Goal: Task Accomplishment & Management: Complete application form

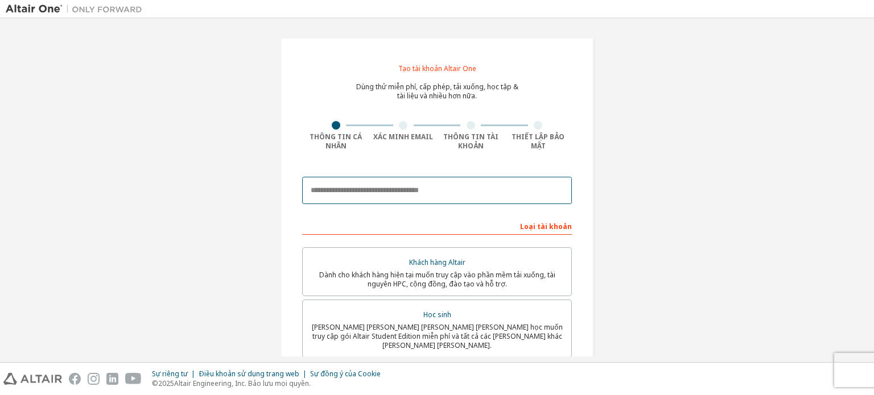
click at [378, 192] on input "email" at bounding box center [437, 190] width 270 height 27
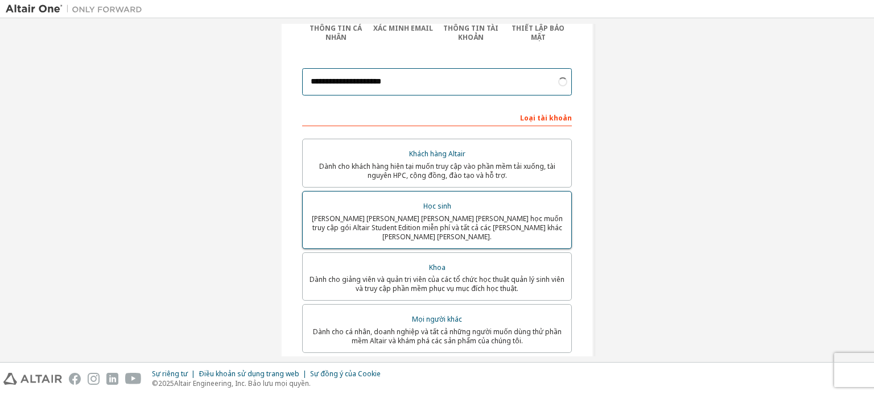
scroll to position [114, 0]
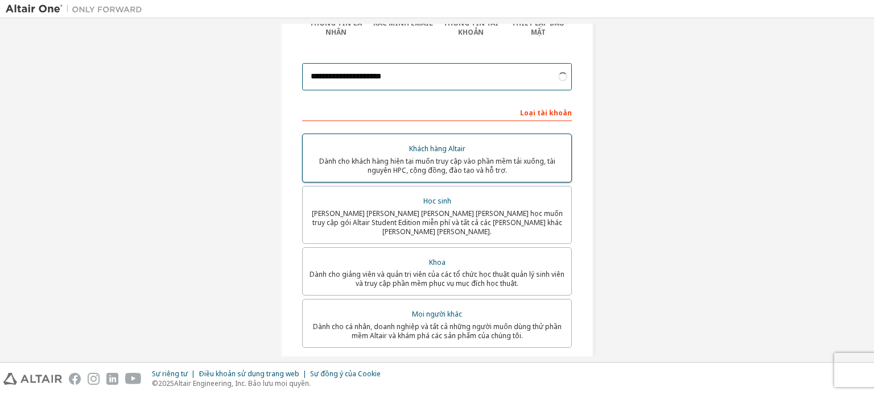
type input "**********"
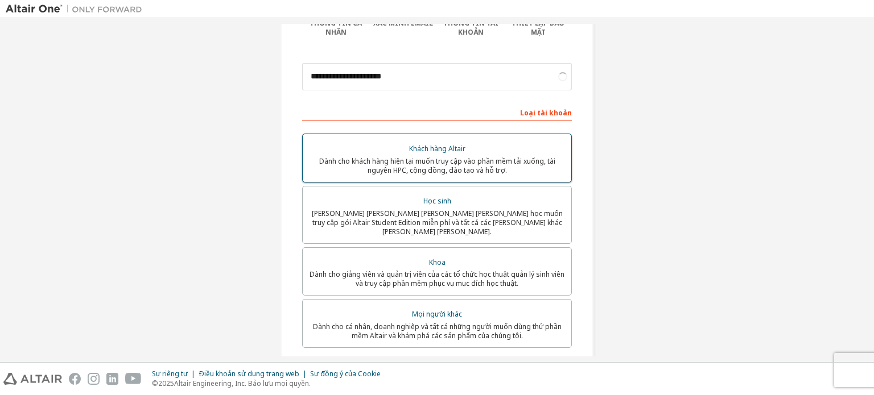
click at [512, 147] on div "Khách hàng Altair" at bounding box center [436, 149] width 255 height 16
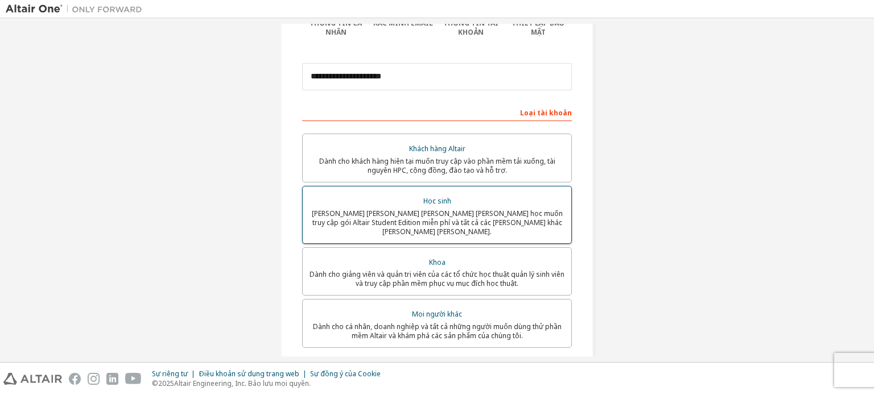
click at [482, 215] on font "[PERSON_NAME] sinh viên hiện đang theo học muốn truy cập gói Altair Student Edi…" at bounding box center [437, 223] width 251 height 28
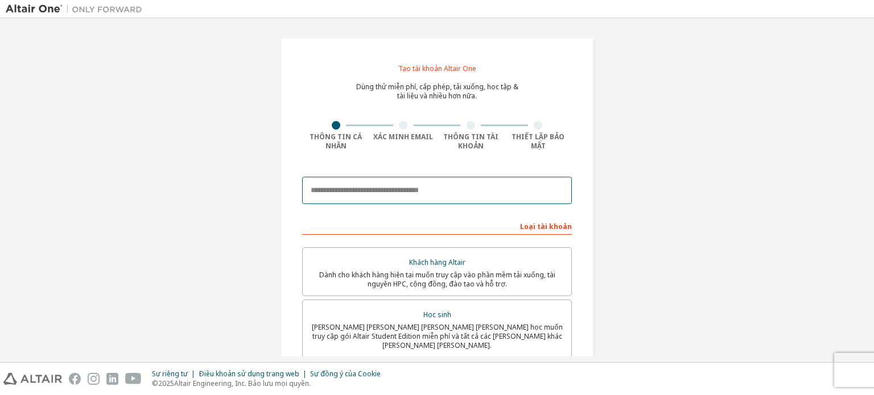
click at [446, 186] on input "email" at bounding box center [437, 190] width 270 height 27
type input "**********"
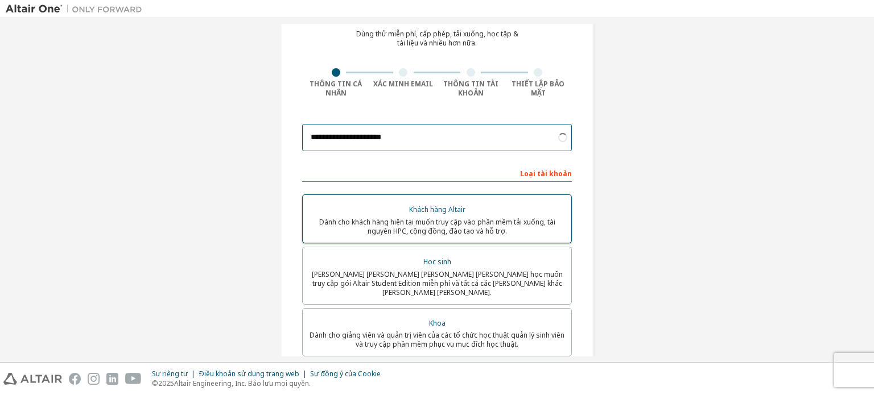
scroll to position [57, 0]
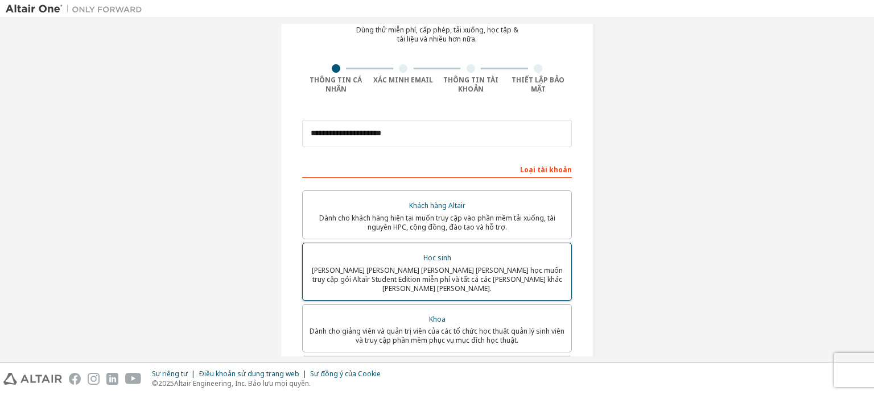
drag, startPoint x: 428, startPoint y: 275, endPoint x: 419, endPoint y: 266, distance: 13.3
click at [423, 272] on font "[PERSON_NAME] sinh viên hiện đang theo học muốn truy cập gói Altair Student Edi…" at bounding box center [437, 280] width 251 height 28
click at [351, 250] on div "Học sinh" at bounding box center [436, 258] width 255 height 16
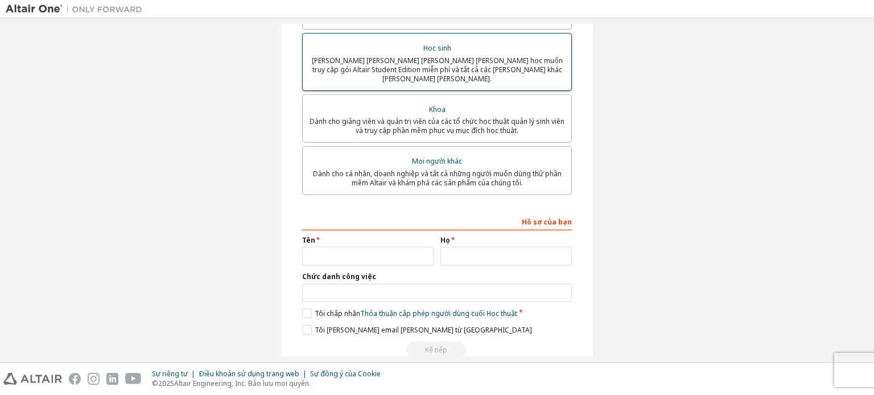
scroll to position [283, 0]
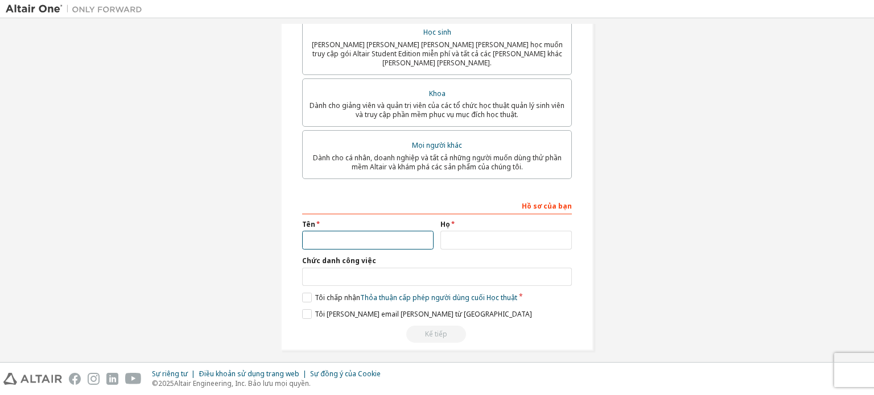
click at [357, 234] on input "text" at bounding box center [367, 240] width 131 height 19
type input "****"
click at [475, 237] on input "text" at bounding box center [505, 240] width 131 height 19
type input "**********"
click at [389, 268] on input "text" at bounding box center [437, 277] width 270 height 19
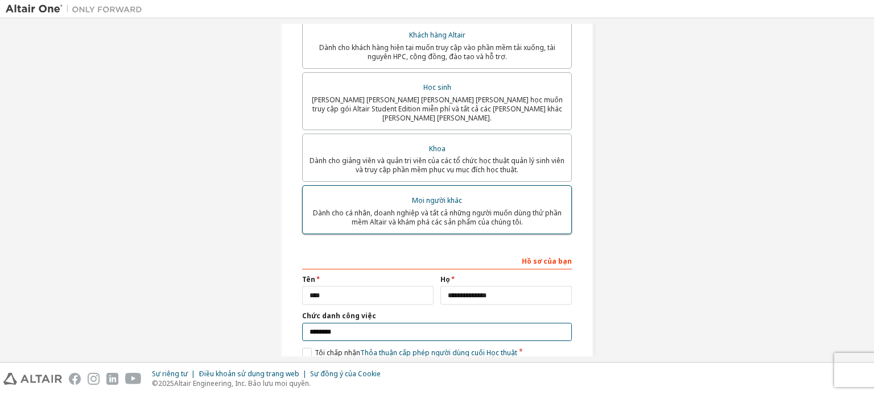
scroll to position [226, 0]
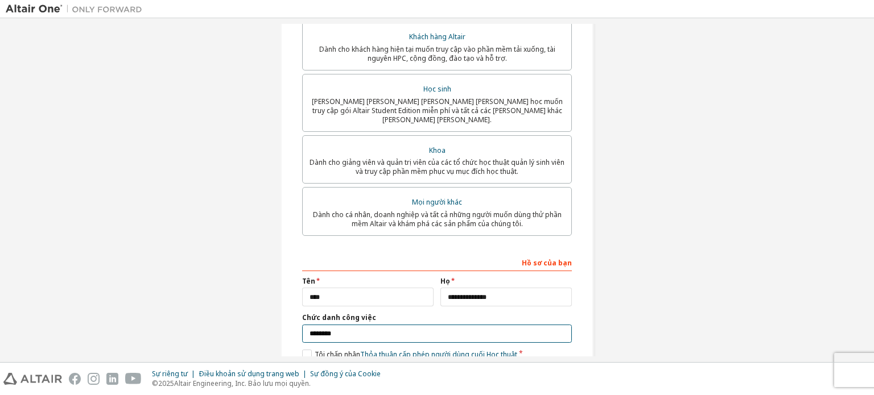
type input "********"
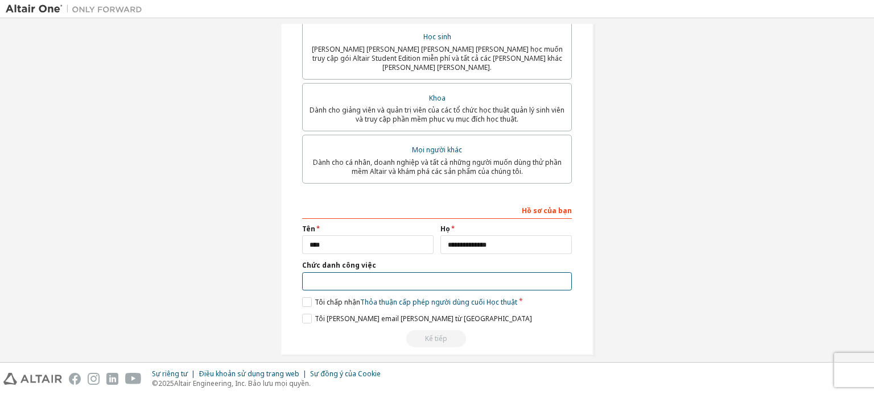
scroll to position [283, 0]
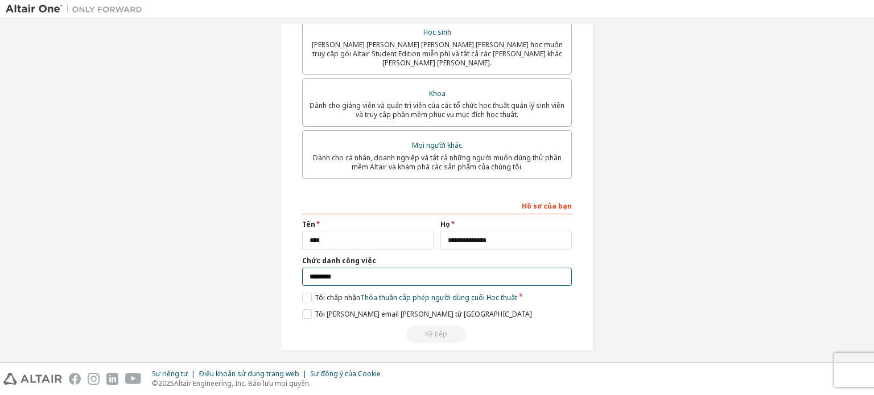
type input "********"
click at [307, 293] on label "Tôi chấp nhận Thỏa thuận cấp phép người dùng cuối Học thuật" at bounding box center [409, 298] width 215 height 10
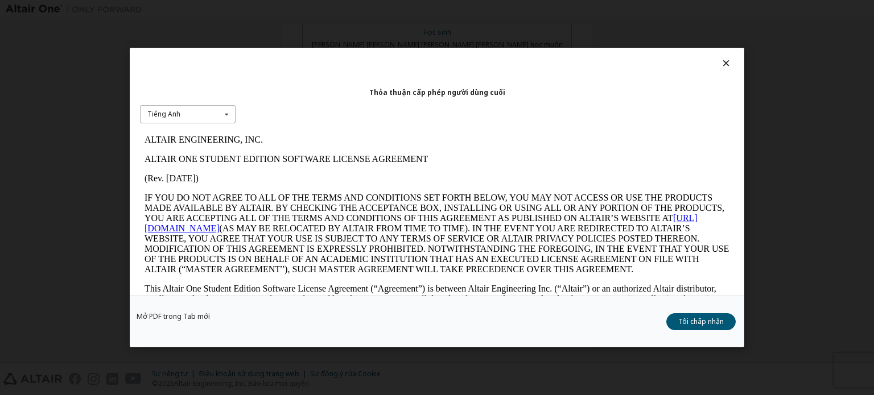
scroll to position [0, 0]
click at [721, 325] on font "Tôi chấp nhận" at bounding box center [701, 322] width 46 height 10
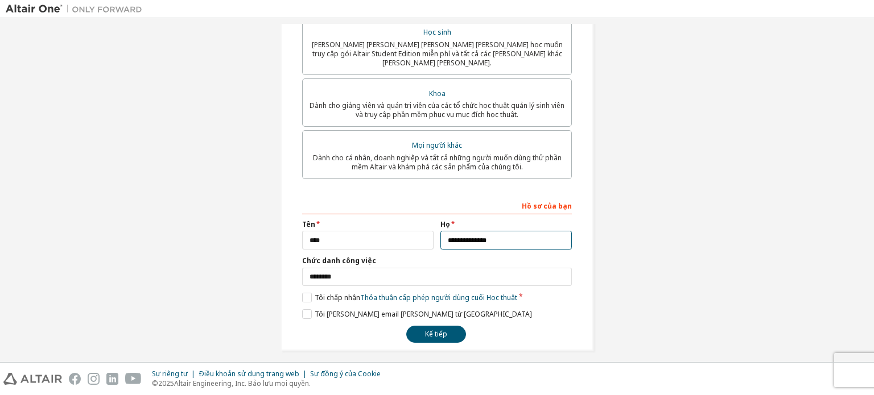
click at [518, 238] on input "**********" at bounding box center [505, 240] width 131 height 19
type input "**********"
click at [446, 332] on button "Kế tiếp" at bounding box center [436, 334] width 60 height 17
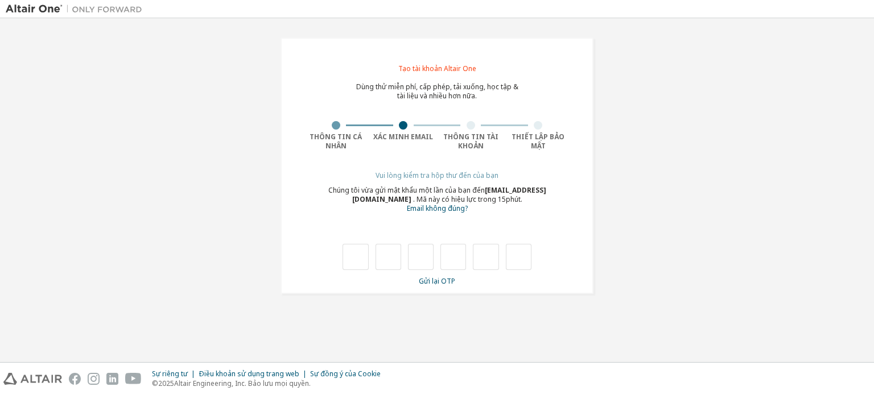
type input "*"
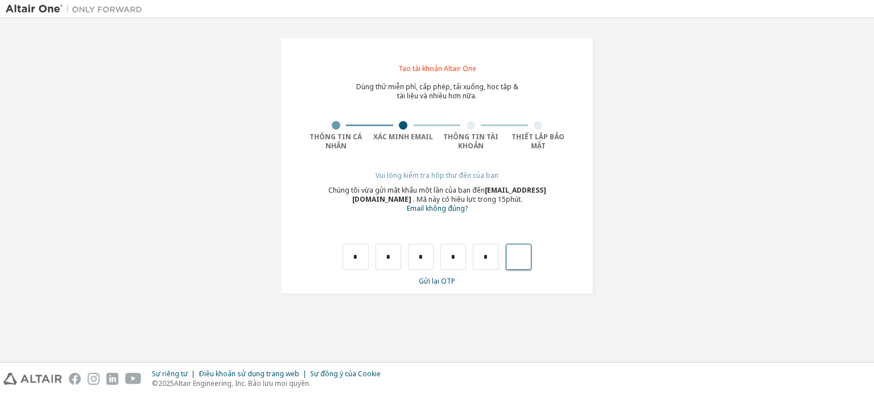
type input "*"
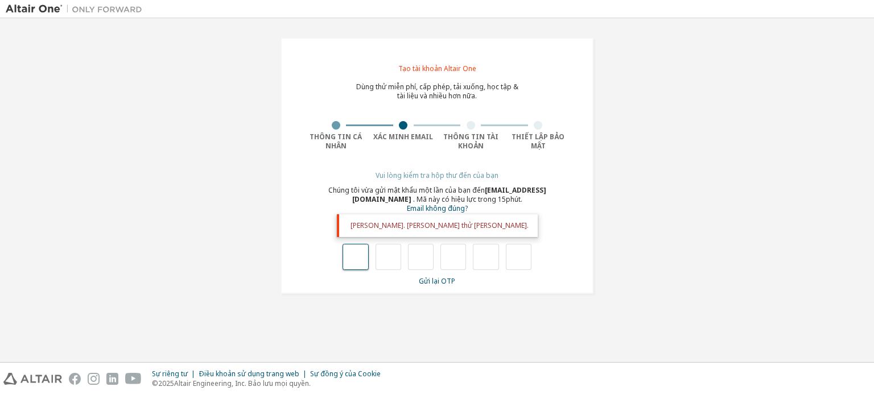
click at [342, 253] on input "text" at bounding box center [355, 257] width 26 height 26
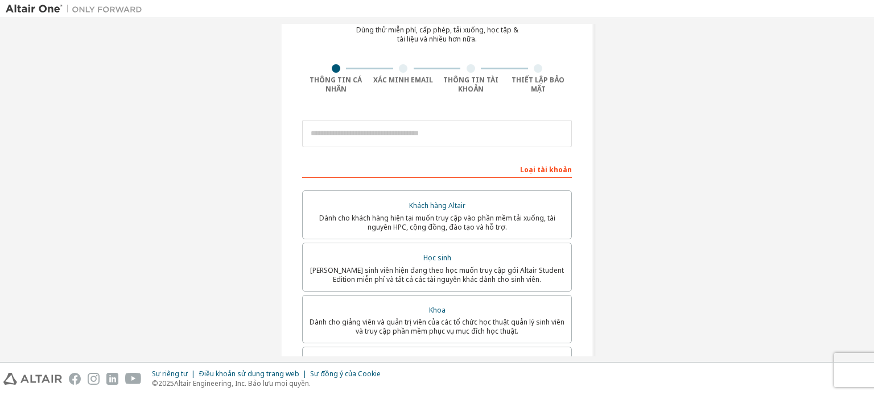
scroll to position [59, 0]
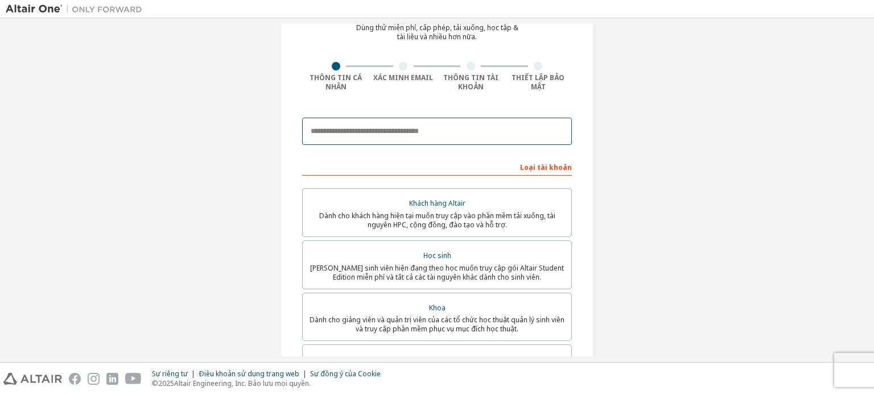
click at [464, 122] on input "email" at bounding box center [437, 131] width 270 height 27
type input "**********"
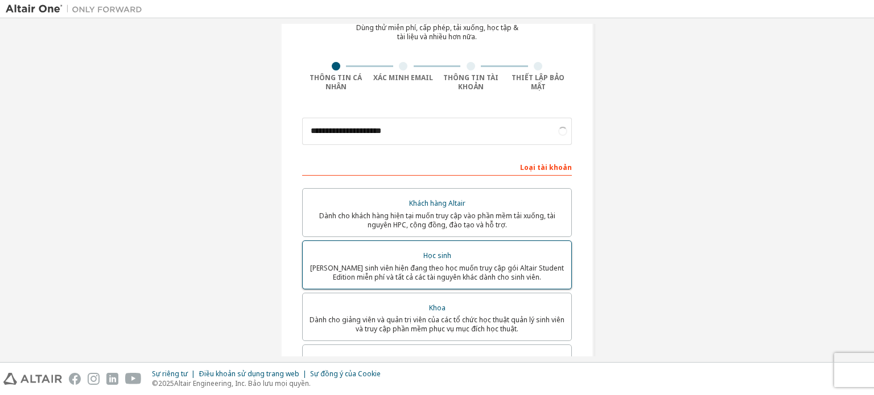
click at [393, 266] on font "[PERSON_NAME] sinh viên hiện đang theo học muốn truy cập gói Altair Student Edi…" at bounding box center [437, 272] width 254 height 19
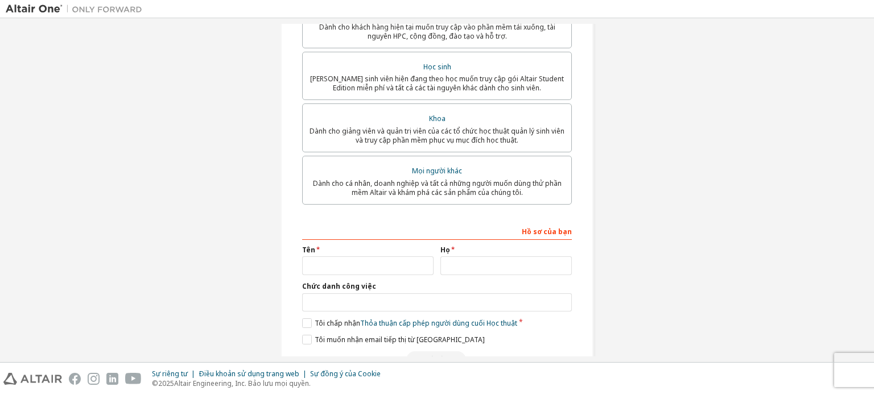
scroll to position [248, 0]
click at [387, 267] on input "text" at bounding box center [367, 266] width 131 height 19
type input "****"
click at [505, 269] on input "text" at bounding box center [505, 266] width 131 height 19
type input "**********"
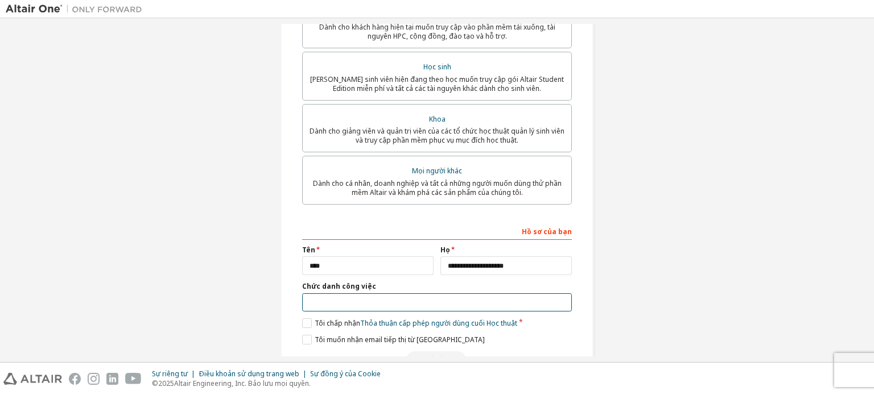
click at [400, 301] on input "text" at bounding box center [437, 302] width 270 height 19
type input "********"
click at [302, 325] on label "Tôi chấp nhận Thỏa thuận cấp phép người dùng cuối Học thuật" at bounding box center [409, 324] width 215 height 10
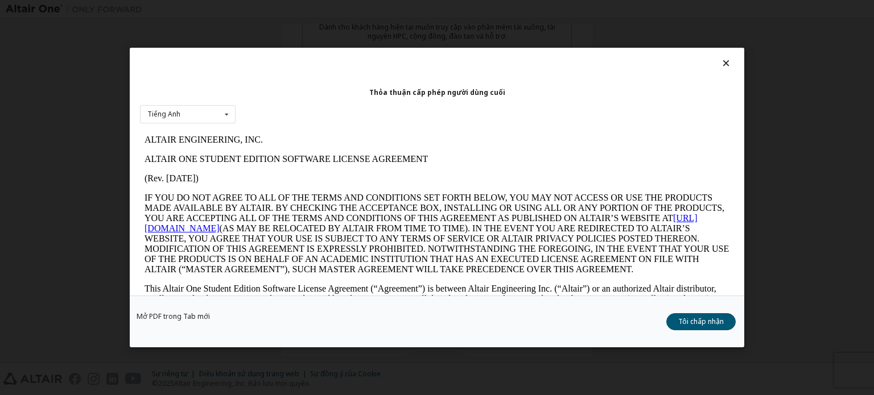
scroll to position [0, 0]
click at [689, 331] on div "Mở PDF trong Tab mới Tôi chấp nhận" at bounding box center [437, 322] width 614 height 52
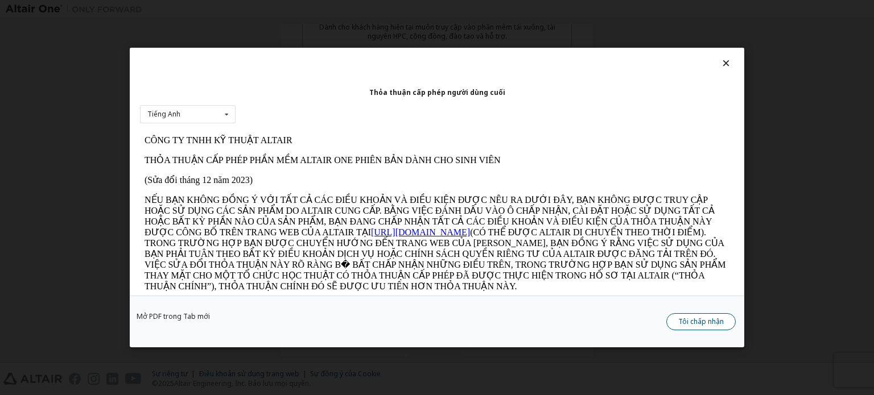
click at [689, 317] on font "Tôi chấp nhận" at bounding box center [701, 322] width 46 height 10
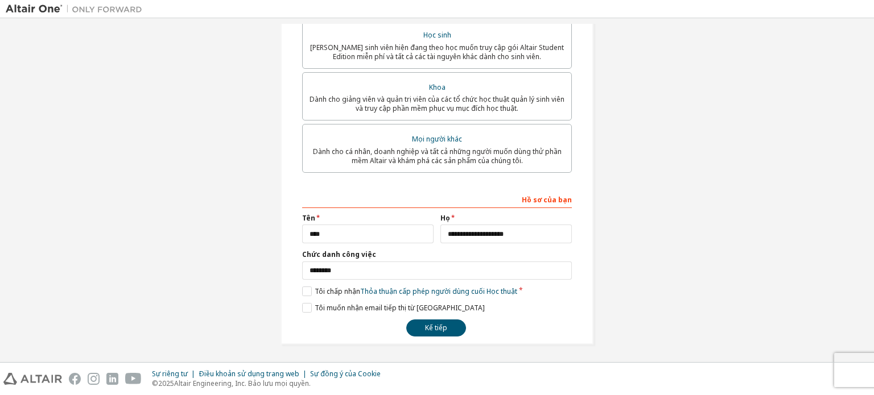
scroll to position [283, 0]
click at [430, 324] on font "Kế tiếp" at bounding box center [436, 326] width 22 height 10
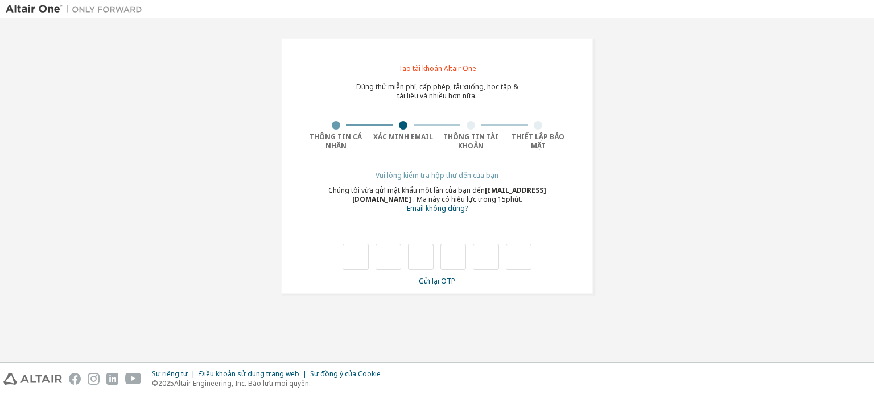
type input "*"
click at [390, 258] on input "*" at bounding box center [388, 257] width 26 height 26
type input "*"
click at [412, 258] on input "text" at bounding box center [421, 257] width 26 height 26
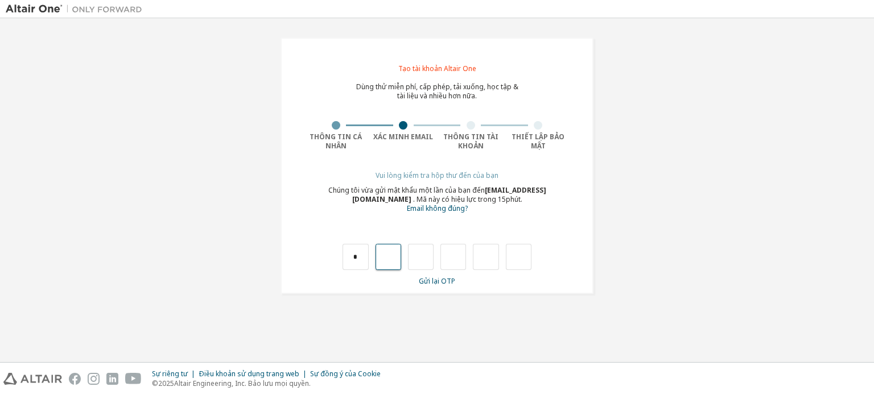
click at [387, 257] on input "text" at bounding box center [388, 257] width 26 height 26
drag, startPoint x: 338, startPoint y: 252, endPoint x: 357, endPoint y: 255, distance: 19.6
click at [340, 252] on div "*" at bounding box center [437, 245] width 270 height 49
click at [359, 256] on input "*" at bounding box center [355, 257] width 26 height 26
click at [359, 256] on input "text" at bounding box center [355, 257] width 26 height 26
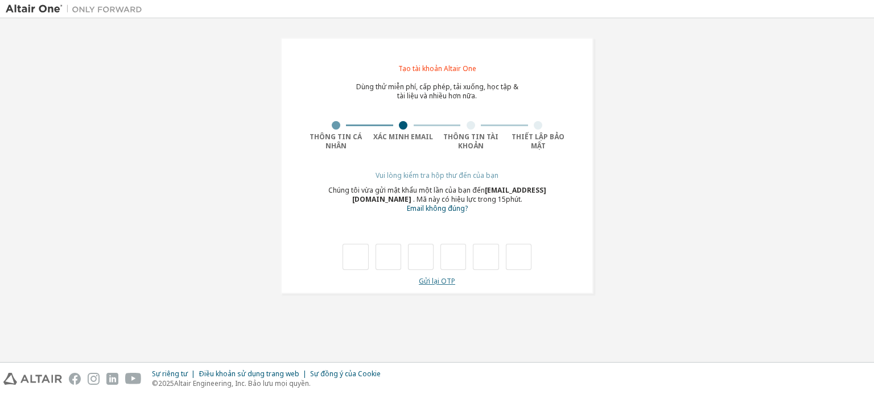
click at [429, 284] on font "Gửi lại OTP" at bounding box center [437, 281] width 36 height 10
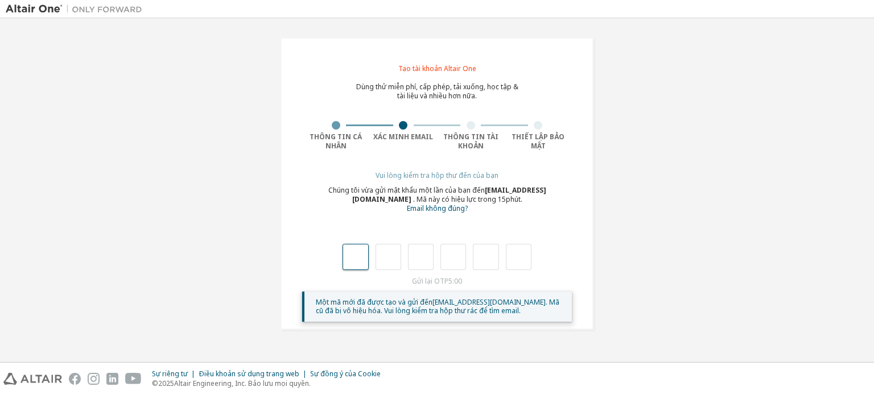
click at [365, 262] on input "text" at bounding box center [355, 257] width 26 height 26
click at [364, 211] on div "Chúng tôi vừa gửi mật khẩu một lần của bạn đến trucntt1998@ut.edu.vn . Mã này c…" at bounding box center [437, 200] width 270 height 28
click at [365, 263] on input "text" at bounding box center [355, 257] width 26 height 26
click at [384, 263] on input "text" at bounding box center [388, 257] width 26 height 26
drag, startPoint x: 387, startPoint y: 263, endPoint x: 409, endPoint y: 262, distance: 22.2
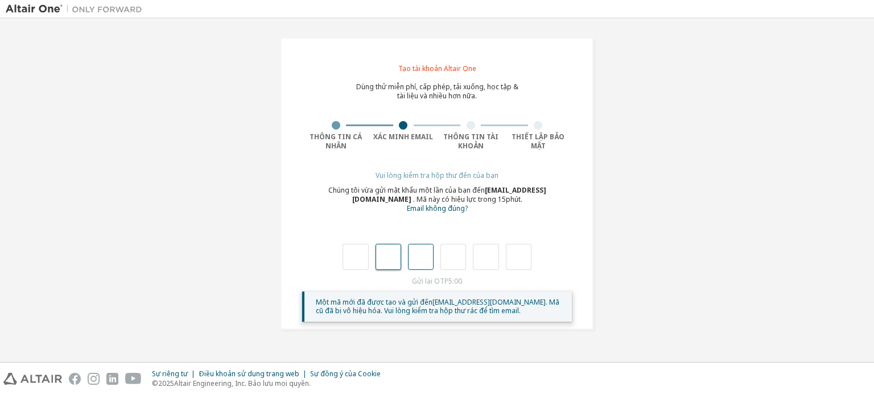
click at [395, 263] on input "text" at bounding box center [388, 257] width 26 height 26
drag, startPoint x: 409, startPoint y: 262, endPoint x: 435, endPoint y: 260, distance: 26.3
click at [415, 263] on input "text" at bounding box center [421, 257] width 26 height 26
click at [437, 260] on div at bounding box center [436, 257] width 189 height 26
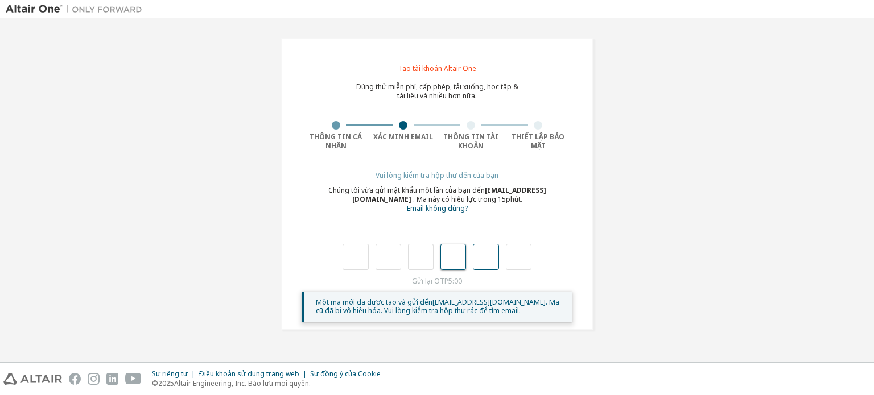
drag, startPoint x: 454, startPoint y: 262, endPoint x: 475, endPoint y: 263, distance: 20.5
click at [473, 263] on div at bounding box center [436, 257] width 189 height 26
click at [473, 263] on input "text" at bounding box center [486, 257] width 26 height 26
click at [492, 311] on div "Một mã mới đã được tạo và gửi đến trucntt1998@ut.edu.vn . Mã cũ đã bị vô hiệu h…" at bounding box center [439, 307] width 247 height 16
drag, startPoint x: 440, startPoint y: 310, endPoint x: 428, endPoint y: 311, distance: 12.0
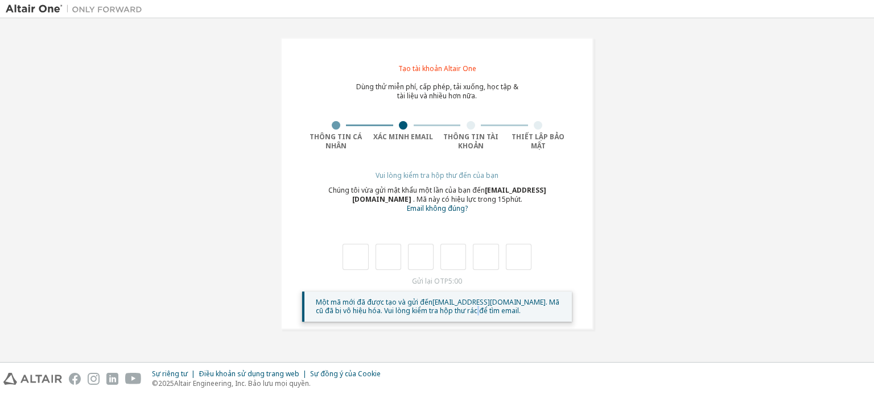
click at [440, 311] on font ". Mã cũ đã bị vô hiệu hóa. Vui lòng kiểm tra hộp thư rác để tìm email." at bounding box center [437, 306] width 243 height 18
click at [348, 254] on input "text" at bounding box center [355, 257] width 26 height 26
click at [305, 204] on div "Chúng tôi vừa gửi mật khẩu một lần của bạn đến trucntt1998@ut.edu.vn . Mã này c…" at bounding box center [437, 200] width 270 height 28
click at [471, 128] on div at bounding box center [470, 125] width 9 height 9
drag, startPoint x: 470, startPoint y: 128, endPoint x: 409, endPoint y: 120, distance: 61.9
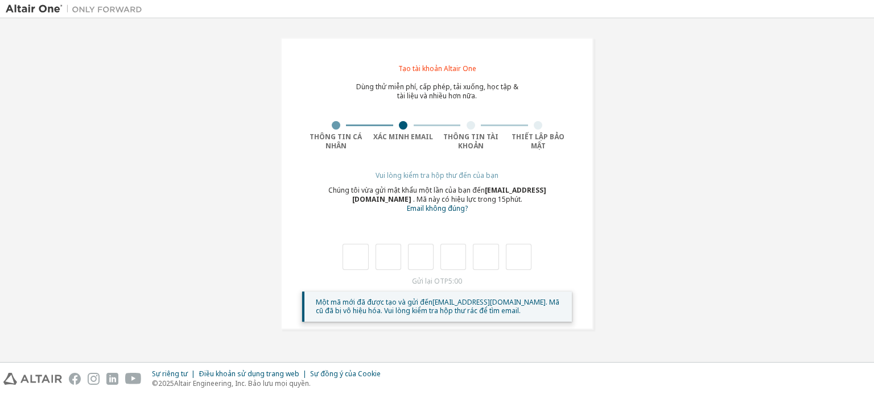
click at [466, 127] on div at bounding box center [471, 125] width 68 height 9
drag, startPoint x: 360, startPoint y: 118, endPoint x: 340, endPoint y: 123, distance: 21.3
click at [351, 120] on div "**********" at bounding box center [436, 184] width 313 height 292
click at [339, 124] on div at bounding box center [336, 125] width 68 height 9
click at [332, 127] on div at bounding box center [336, 125] width 68 height 9
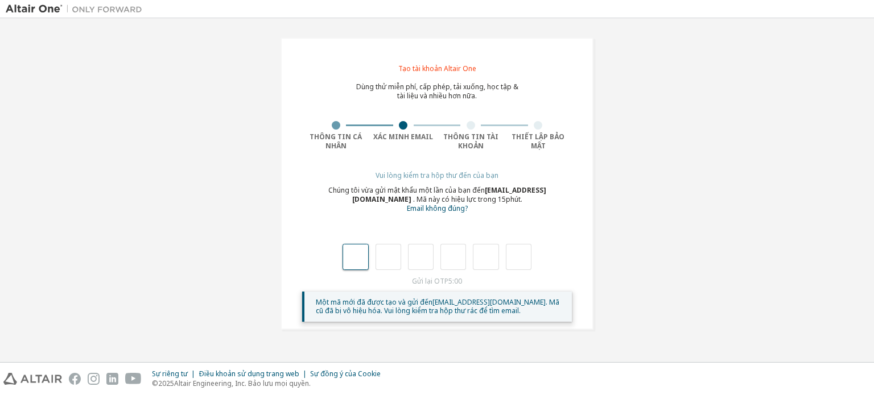
click at [357, 259] on input "text" at bounding box center [355, 257] width 26 height 26
click at [386, 263] on input "text" at bounding box center [388, 257] width 26 height 26
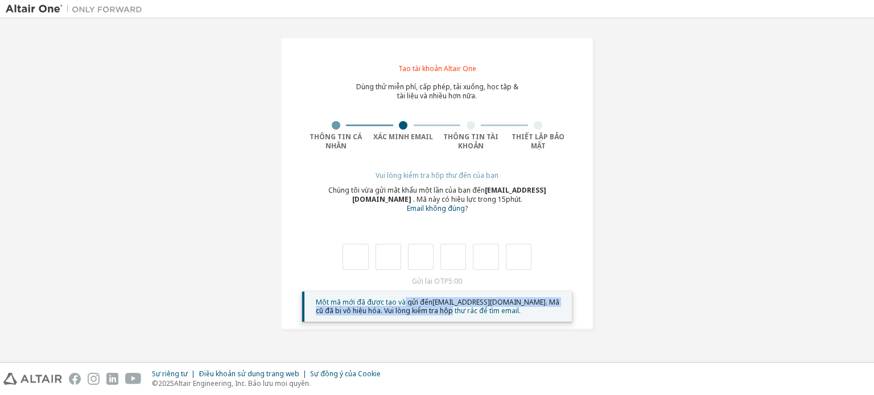
drag, startPoint x: 408, startPoint y: 305, endPoint x: 436, endPoint y: 316, distance: 29.7
click at [416, 311] on span "Một mã mới đã được tạo và gửi đến trucntt1998@ut.edu.vn . Mã cũ đã bị vô hiệu h…" at bounding box center [437, 306] width 243 height 18
drag, startPoint x: 471, startPoint y: 329, endPoint x: 551, endPoint y: 334, distance: 79.8
click at [473, 329] on div "**********" at bounding box center [436, 184] width 313 height 292
click at [546, 308] on div "Một mã mới đã được tạo và gửi đến trucntt1998@ut.edu.vn . Mã cũ đã bị vô hiệu h…" at bounding box center [439, 307] width 247 height 16
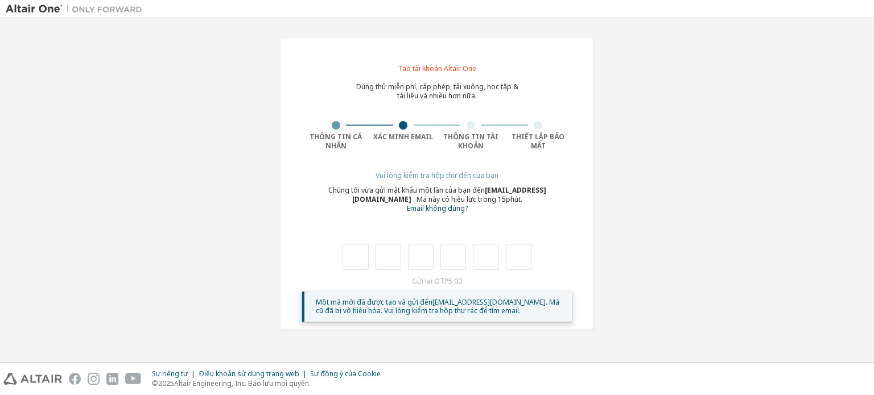
drag, startPoint x: 535, startPoint y: 309, endPoint x: 527, endPoint y: 310, distance: 7.5
click at [529, 310] on div "Một mã mới đã được tạo và gửi đến trucntt1998@ut.edu.vn . Mã cũ đã bị vô hiệu h…" at bounding box center [439, 307] width 247 height 16
drag, startPoint x: 477, startPoint y: 309, endPoint x: 441, endPoint y: 304, distance: 35.6
click at [456, 309] on div "Một mã mới đã được tạo và gửi đến trucntt1998@ut.edu.vn . Mã cũ đã bị vô hiệu h…" at bounding box center [439, 307] width 247 height 16
click at [359, 261] on input "text" at bounding box center [355, 257] width 26 height 26
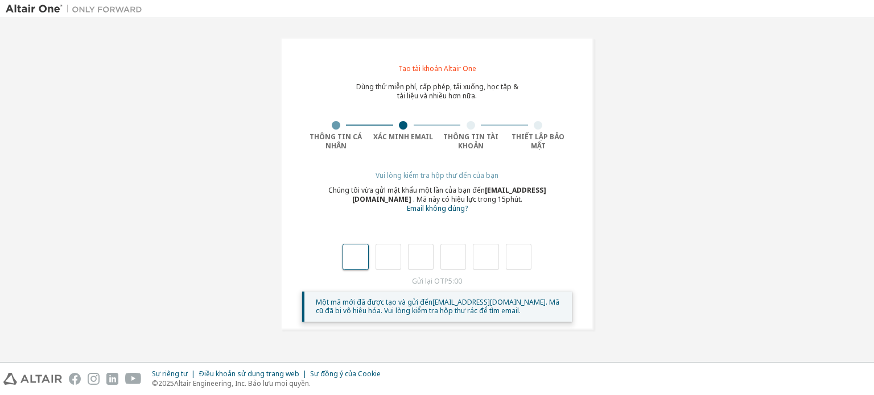
click at [359, 261] on input "text" at bounding box center [355, 257] width 26 height 26
click at [373, 257] on div at bounding box center [436, 257] width 189 height 26
click at [376, 257] on input "text" at bounding box center [388, 257] width 26 height 26
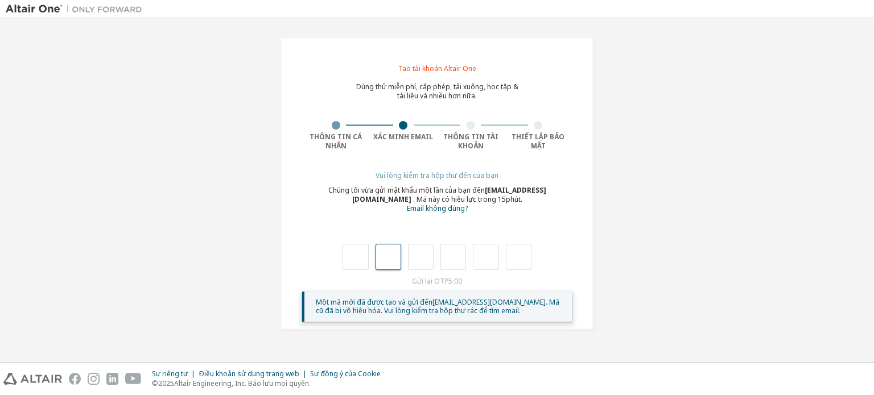
click at [379, 259] on input "text" at bounding box center [388, 257] width 26 height 26
click at [372, 262] on div at bounding box center [436, 257] width 189 height 26
click at [359, 255] on input "text" at bounding box center [355, 257] width 26 height 26
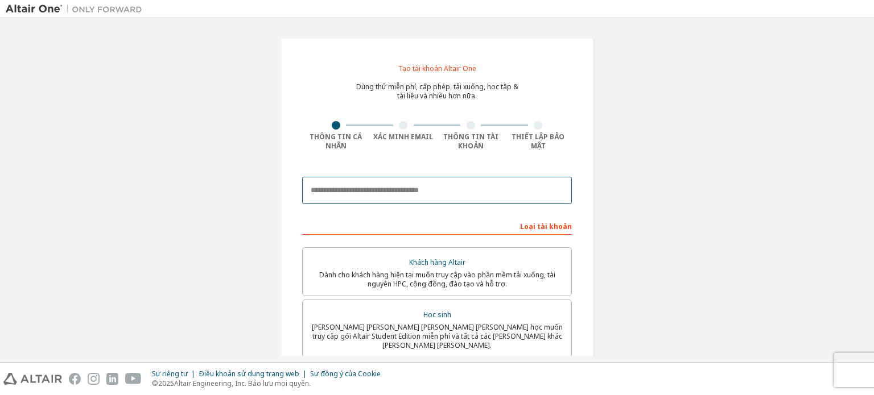
click at [468, 197] on input "email" at bounding box center [437, 190] width 270 height 27
type input "**********"
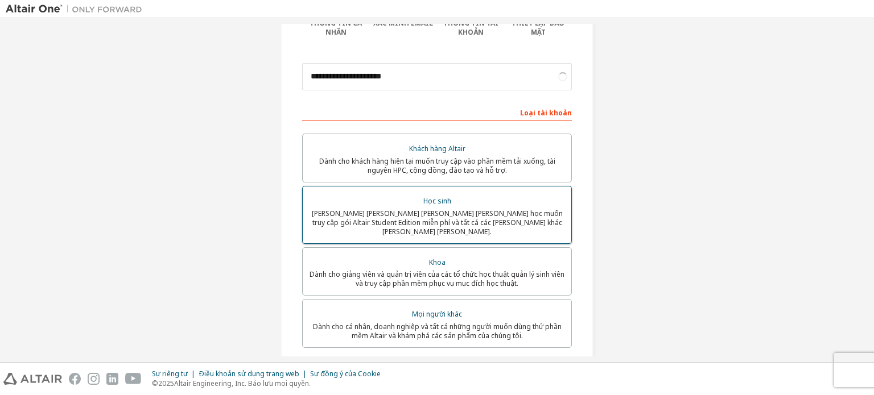
click at [386, 202] on div "Học sinh" at bounding box center [436, 201] width 255 height 16
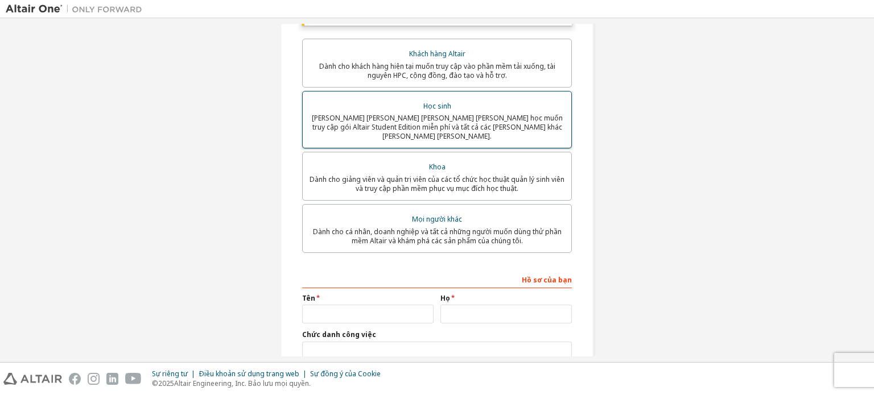
scroll to position [284, 0]
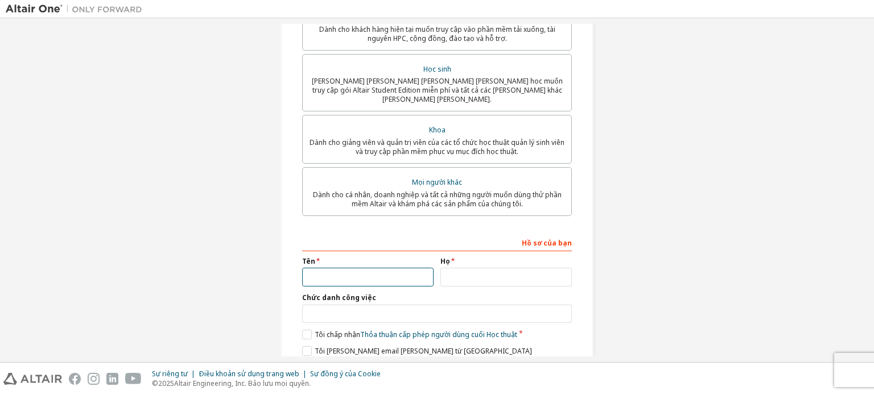
click at [382, 273] on input "text" at bounding box center [367, 277] width 131 height 19
type input "****"
click at [453, 270] on input "text" at bounding box center [505, 277] width 131 height 19
type input "**********"
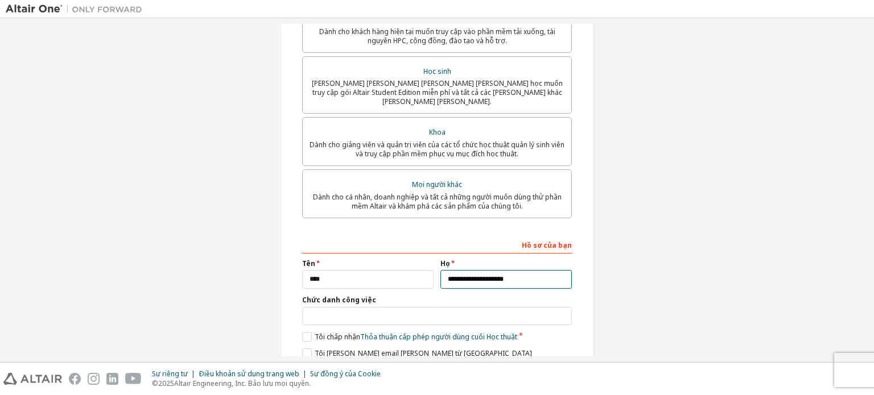
scroll to position [283, 0]
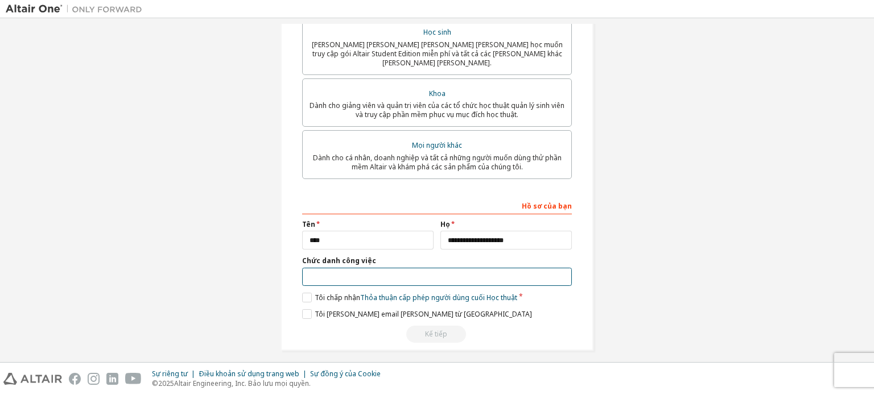
click at [324, 277] on input "text" at bounding box center [437, 277] width 270 height 19
click at [309, 293] on label "Tôi chấp nhận Thỏa thuận cấp phép người dùng cuối Học thuật" at bounding box center [409, 298] width 215 height 10
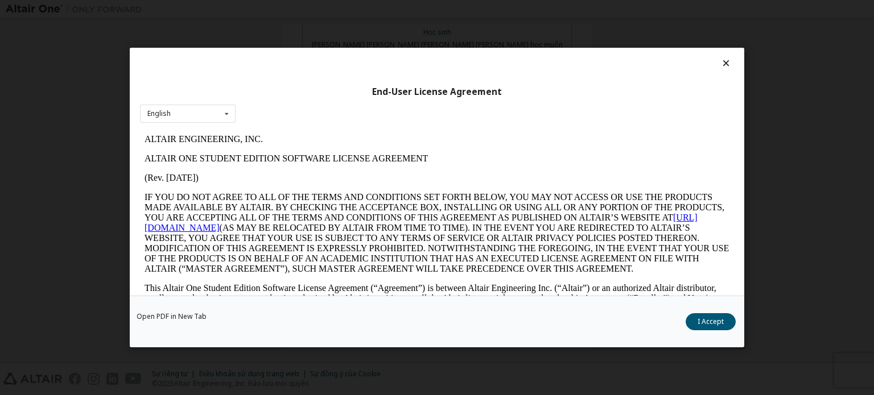
scroll to position [0, 0]
click at [680, 324] on font "Tôi chấp nhận" at bounding box center [701, 322] width 46 height 10
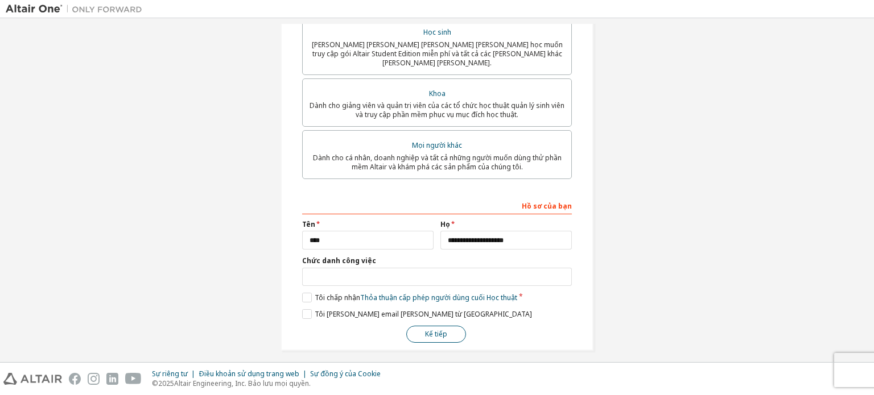
click at [428, 329] on font "Kế tiếp" at bounding box center [436, 334] width 22 height 10
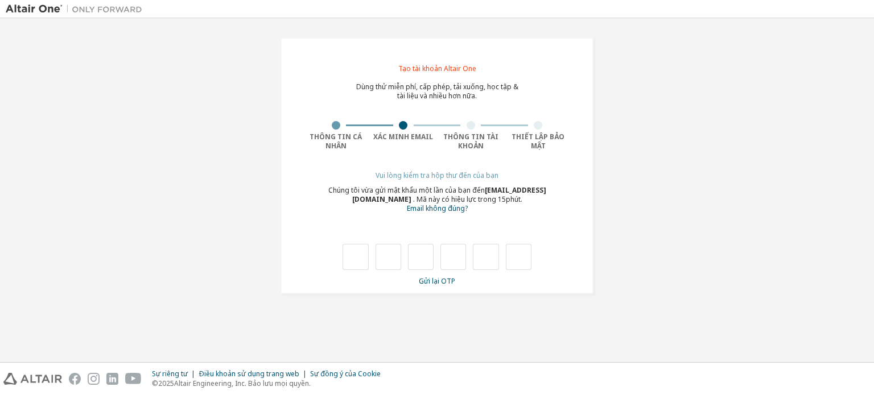
type input "*"
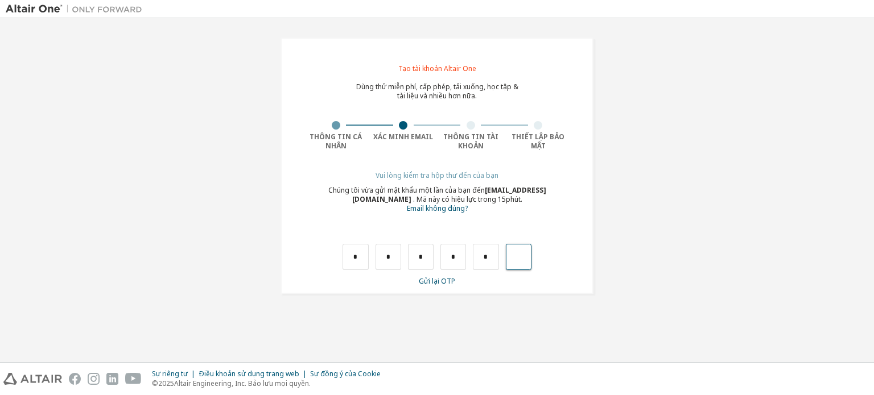
type input "*"
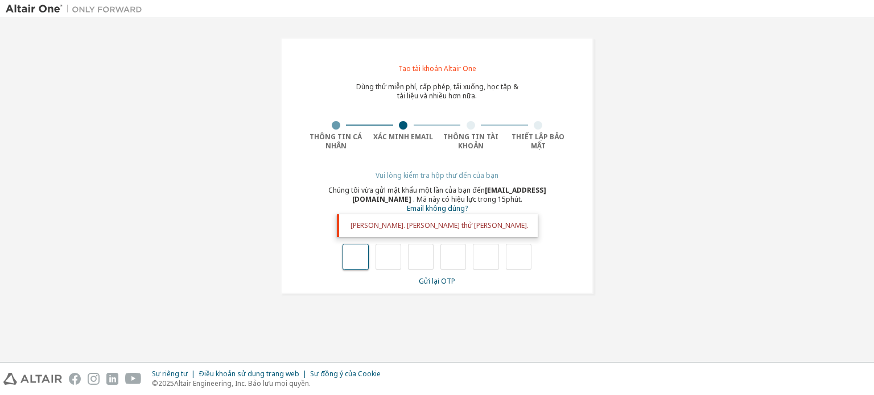
click at [344, 262] on input "text" at bounding box center [355, 257] width 26 height 26
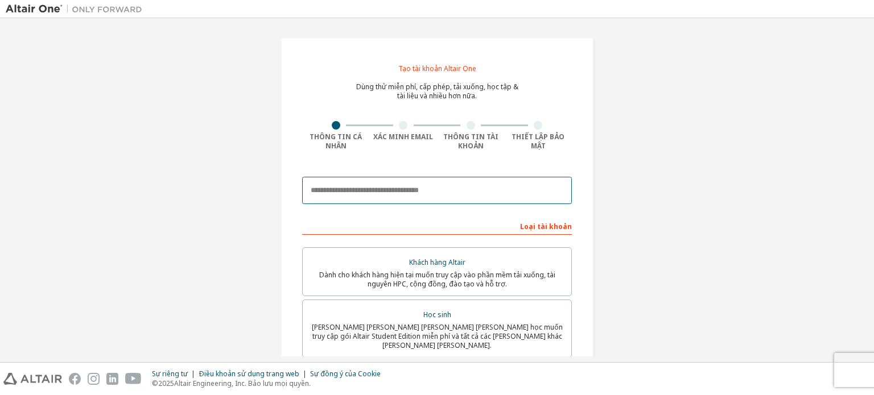
click at [420, 183] on input "email" at bounding box center [437, 190] width 270 height 27
type input "**********"
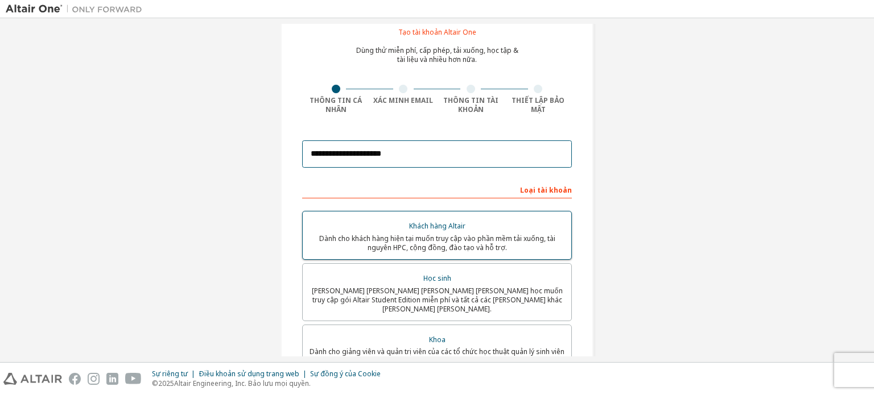
scroll to position [114, 0]
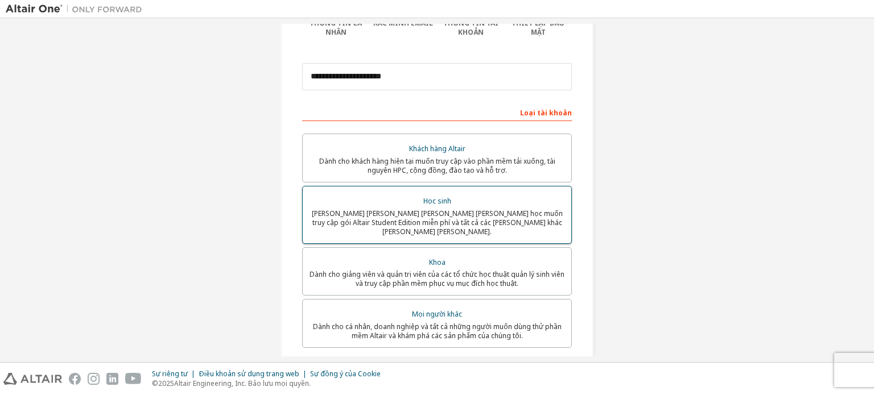
click at [428, 212] on font "[PERSON_NAME] sinh viên hiện đang theo học muốn truy cập gói Altair Student Edi…" at bounding box center [437, 223] width 251 height 28
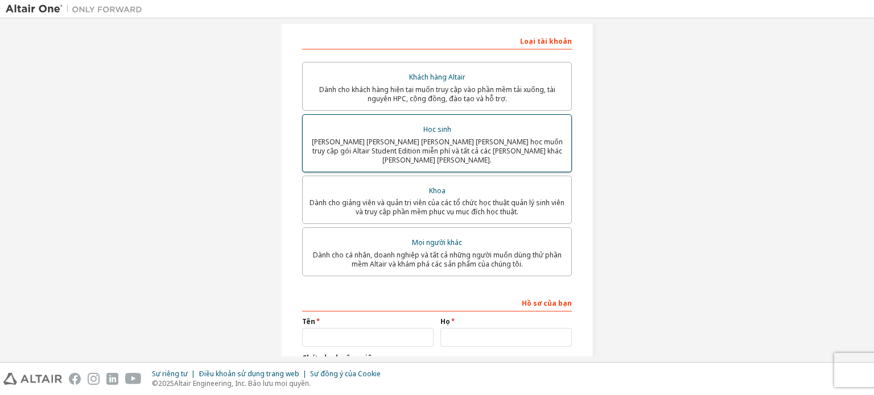
scroll to position [283, 0]
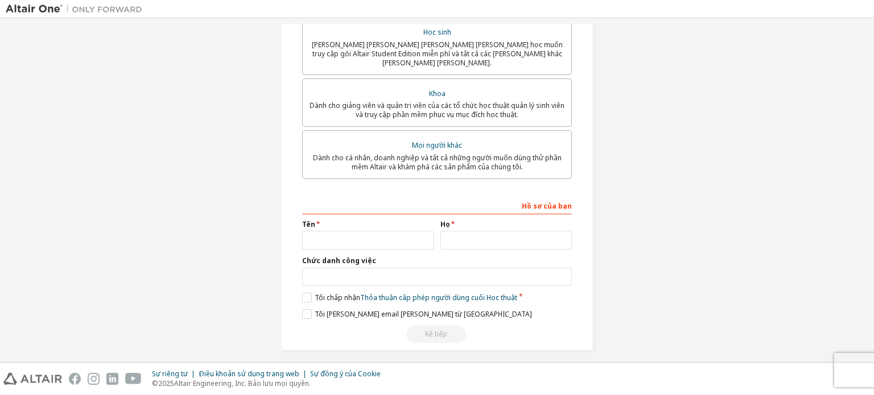
click at [393, 246] on div "Hồ sơ của bạn Tên Họ Chức danh công việc Vui lòng cung cấp Tiểu bang/Tỉnh để ch…" at bounding box center [437, 269] width 270 height 147
click at [393, 245] on div "Hồ sơ của bạn Tên Họ Chức danh công việc Vui lòng cung cấp Tiểu bang/Tỉnh để ch…" at bounding box center [437, 269] width 270 height 147
click at [393, 242] on input "text" at bounding box center [367, 240] width 131 height 19
type input "*"
type input "****"
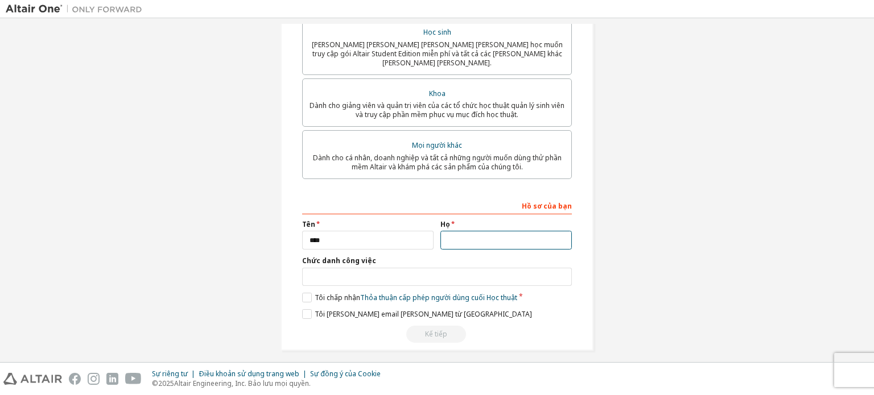
click at [488, 235] on input "text" at bounding box center [505, 240] width 131 height 19
type input "**********"
click at [420, 274] on input "text" at bounding box center [437, 277] width 270 height 19
type input "*******"
click at [303, 293] on label "Tôi chấp nhận Thỏa thuận cấp phép người dùng cuối Học thuật" at bounding box center [409, 298] width 215 height 10
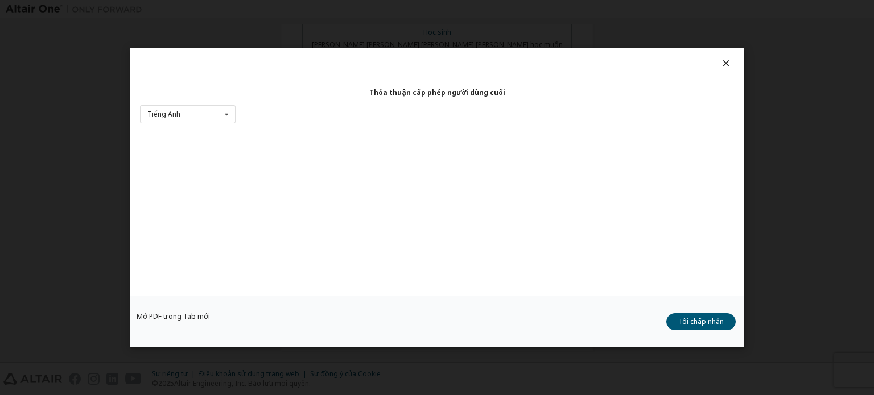
click at [670, 320] on button "Tôi chấp nhận" at bounding box center [700, 321] width 69 height 17
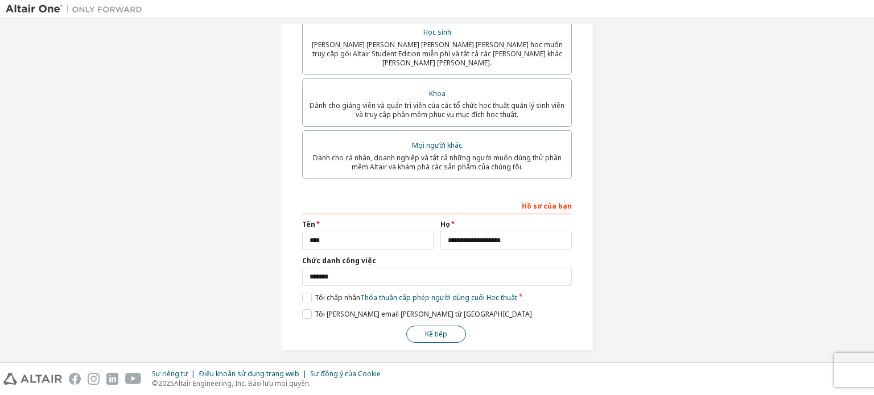
click at [455, 326] on button "Kế tiếp" at bounding box center [436, 334] width 60 height 17
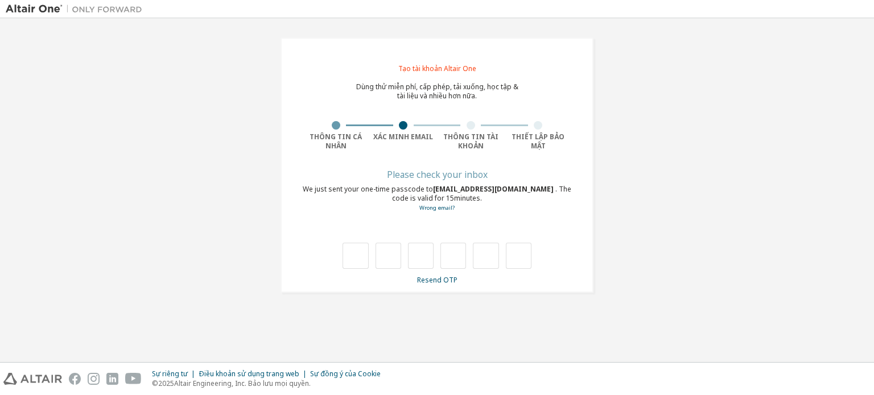
scroll to position [0, 0]
type input "*"
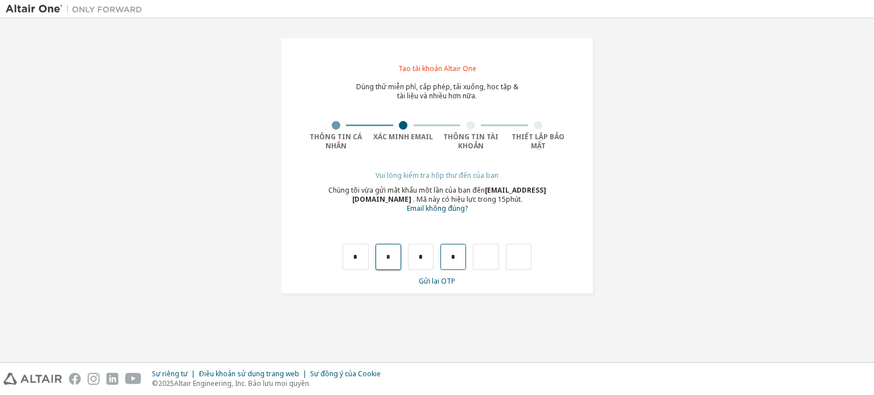
drag, startPoint x: 389, startPoint y: 258, endPoint x: 460, endPoint y: 258, distance: 71.1
click at [460, 258] on div "* * * *" at bounding box center [436, 257] width 189 height 26
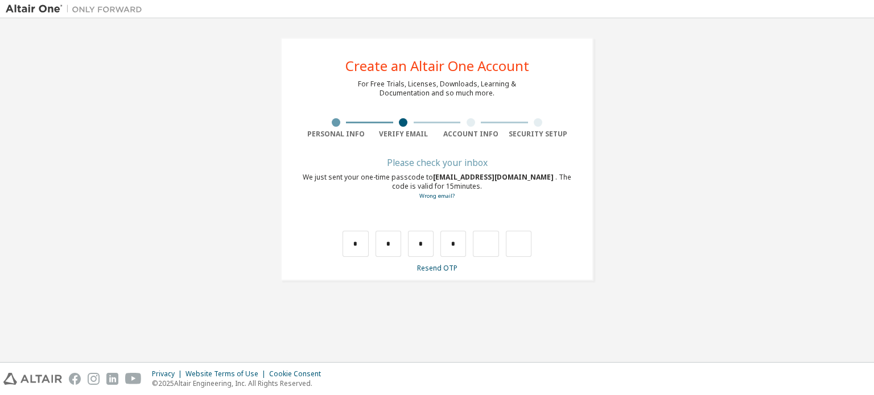
drag, startPoint x: 610, startPoint y: 191, endPoint x: 544, endPoint y: 204, distance: 67.9
click at [610, 191] on div "**********" at bounding box center [437, 159] width 862 height 271
click at [464, 237] on input "*" at bounding box center [453, 244] width 26 height 26
type input "*"
click at [396, 249] on input "*" at bounding box center [388, 244] width 26 height 26
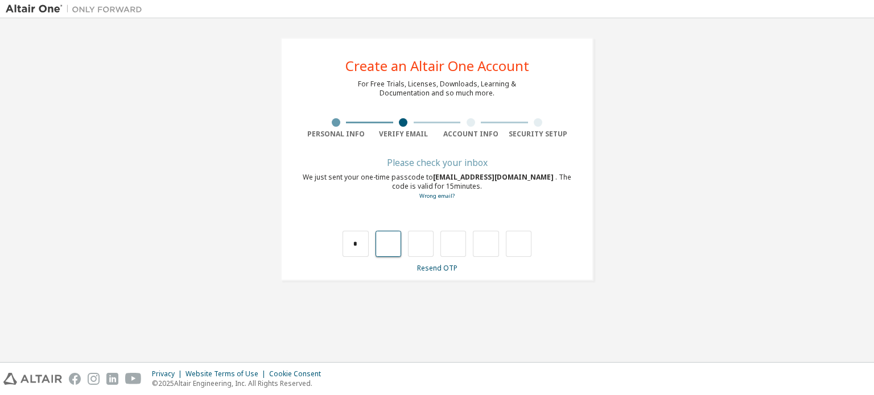
click at [397, 248] on input "text" at bounding box center [388, 244] width 26 height 26
type input "*"
click at [424, 247] on input "*" at bounding box center [421, 244] width 26 height 26
type input "*"
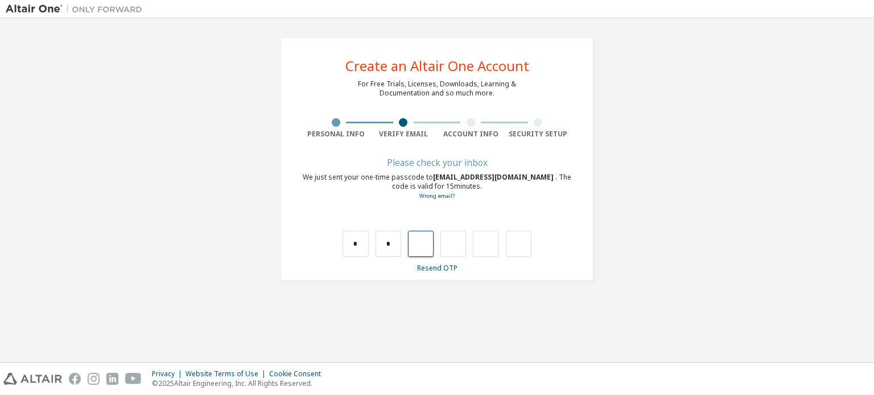
type input "*"
click at [456, 242] on input "*" at bounding box center [453, 244] width 26 height 26
type input "*"
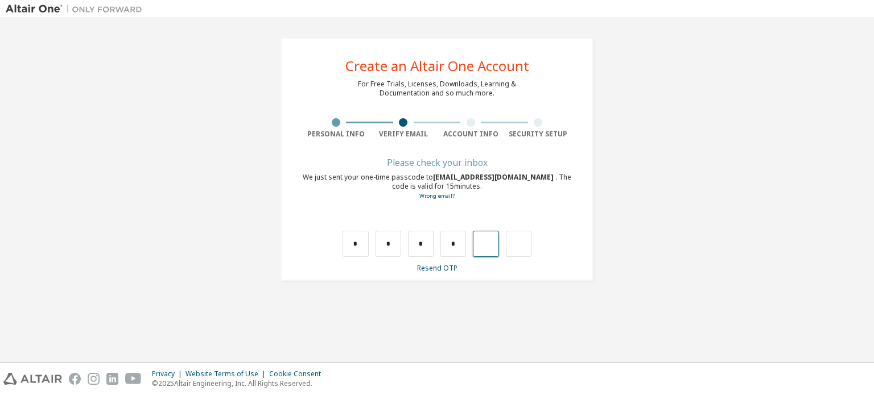
type input "*"
click at [483, 246] on input "*" at bounding box center [486, 244] width 26 height 26
click at [494, 245] on input "*" at bounding box center [486, 244] width 26 height 26
click at [492, 247] on input "text" at bounding box center [486, 244] width 26 height 26
type input "*"
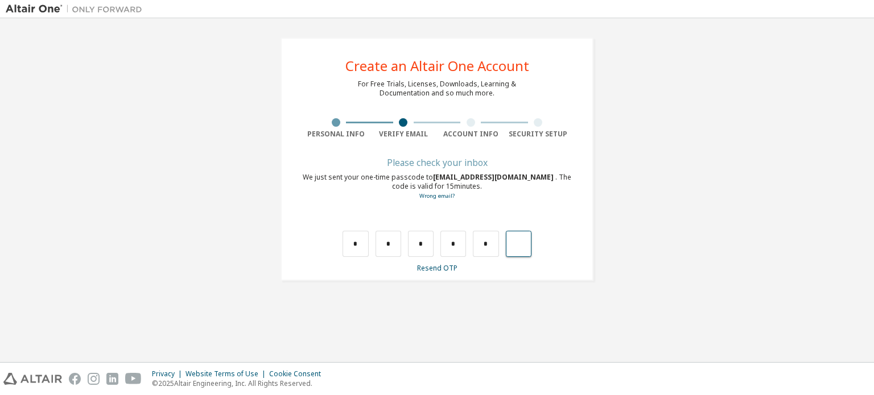
type input "*"
click at [450, 275] on div "**********" at bounding box center [436, 159] width 313 height 243
click at [450, 268] on link "Resend OTP" at bounding box center [437, 268] width 40 height 10
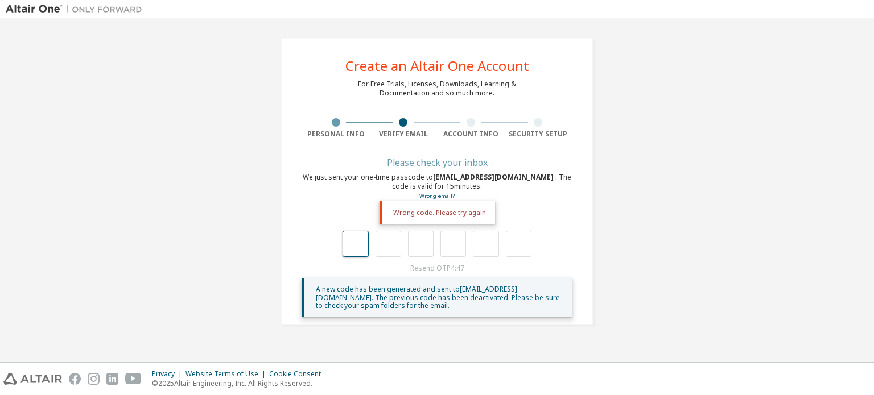
click at [357, 240] on input "text" at bounding box center [355, 244] width 26 height 26
type input "*"
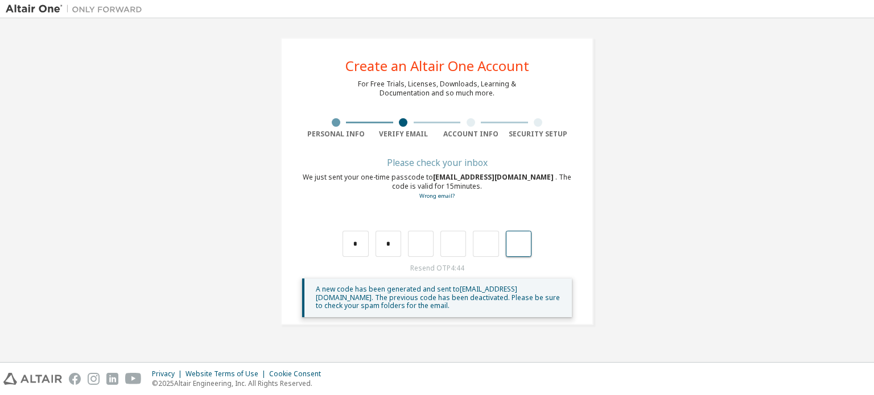
click at [512, 247] on input "text" at bounding box center [519, 244] width 26 height 26
type input "***"
click at [511, 250] on input "text" at bounding box center [519, 244] width 26 height 26
type input "****"
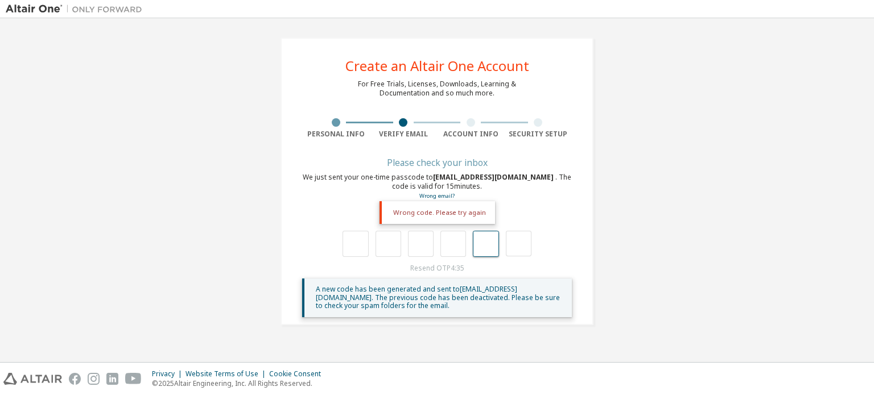
click at [486, 247] on input "text" at bounding box center [486, 244] width 26 height 26
type input "*"
click at [486, 247] on div at bounding box center [486, 244] width 26 height 26
click at [414, 258] on div "Please check your inbox We just sent your one-time passcode to trucntt1998@ut.e…" at bounding box center [437, 238] width 270 height 158
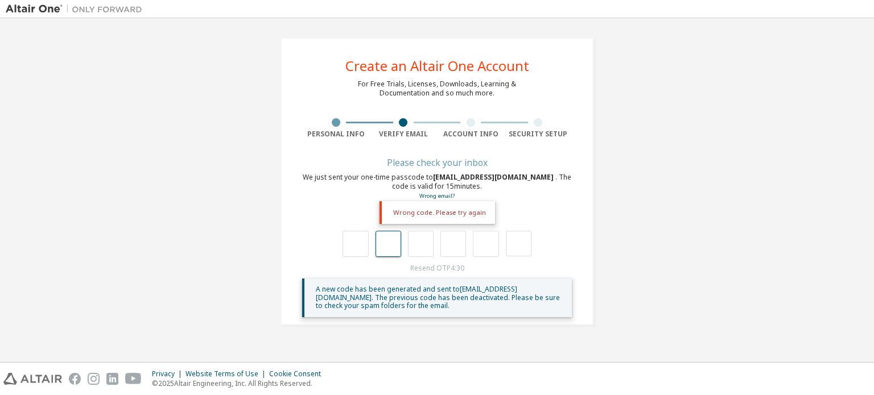
click at [397, 256] on input "text" at bounding box center [388, 244] width 26 height 26
type input "*"
click at [379, 247] on input "*" at bounding box center [388, 244] width 26 height 26
type input "*"
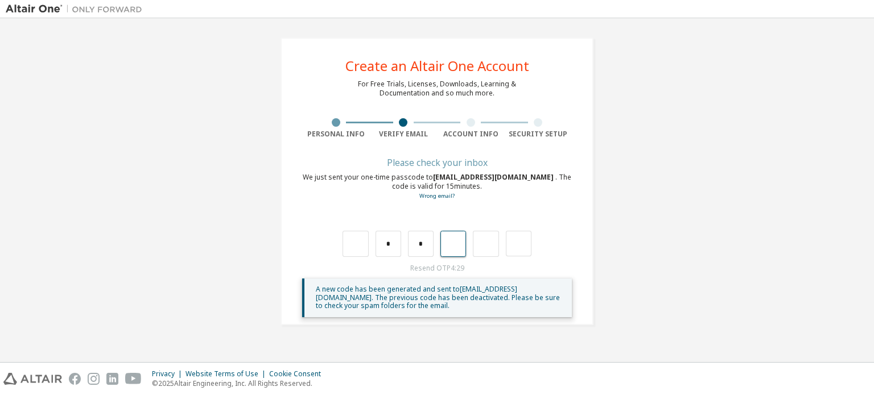
type input "*"
type input "**"
click at [475, 243] on input "text" at bounding box center [486, 244] width 26 height 26
type input "*"
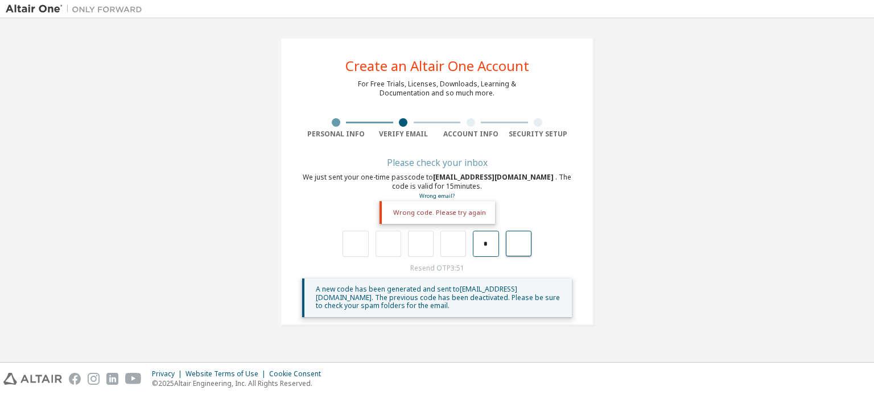
type input "*"
click at [364, 245] on input "text" at bounding box center [355, 244] width 26 height 26
